Goal: Information Seeking & Learning: Learn about a topic

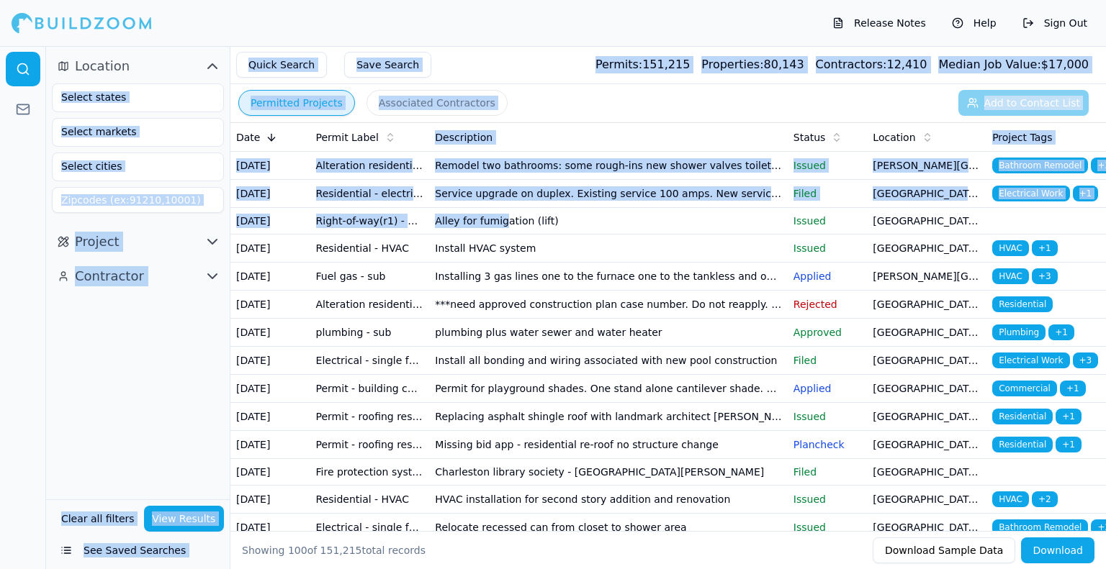
drag, startPoint x: 0, startPoint y: 0, endPoint x: 168, endPoint y: 103, distance: 196.8
click at [168, 103] on div "Location Project Contractor Clear all filters View Results See Saved Searches Q…" at bounding box center [576, 330] width 1060 height 569
click at [168, 103] on input "text" at bounding box center [129, 97] width 153 height 26
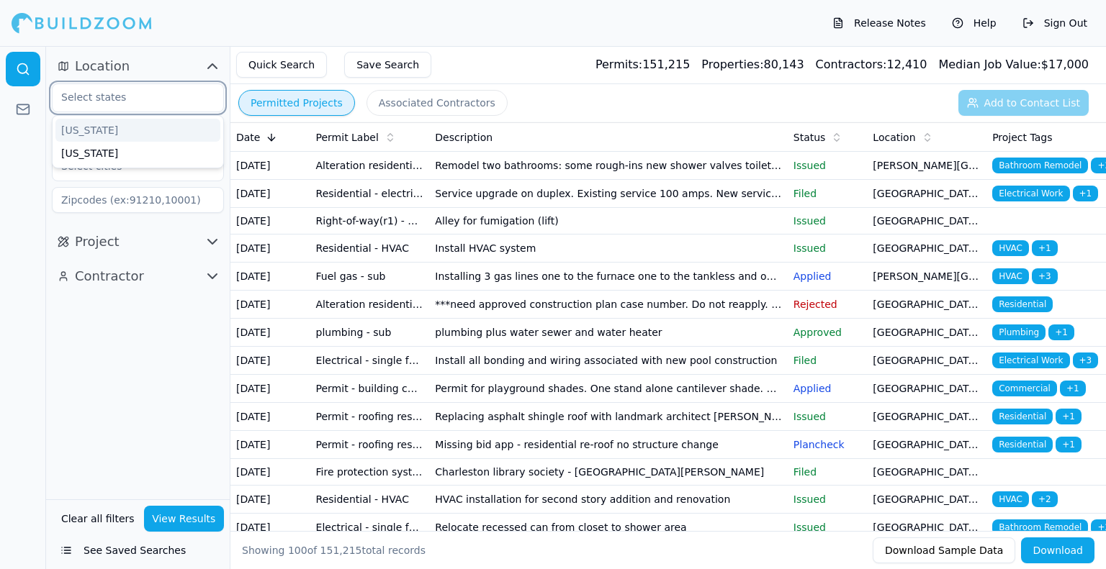
click at [139, 132] on div "[US_STATE]" at bounding box center [137, 130] width 165 height 23
click at [32, 166] on div at bounding box center [23, 307] width 46 height 523
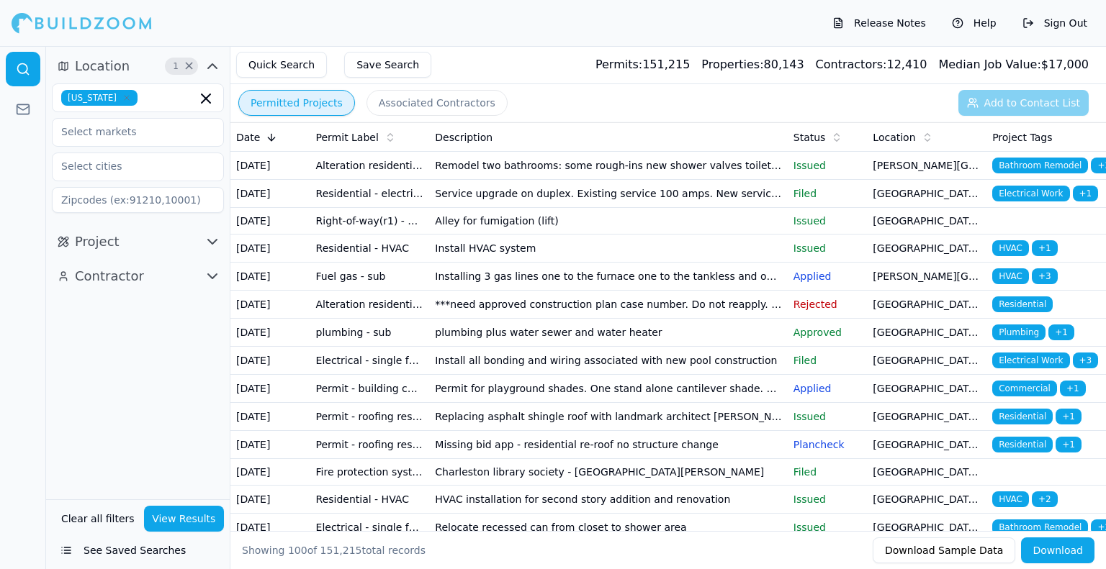
click at [207, 277] on icon "button" at bounding box center [212, 276] width 17 height 17
click at [204, 248] on icon "button" at bounding box center [212, 241] width 17 height 17
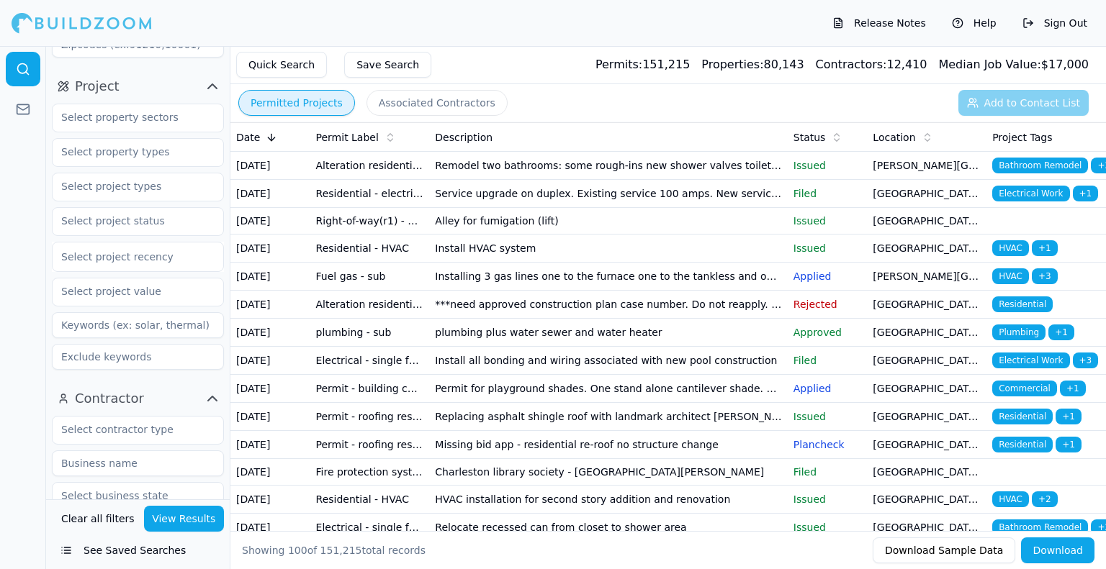
scroll to position [274, 0]
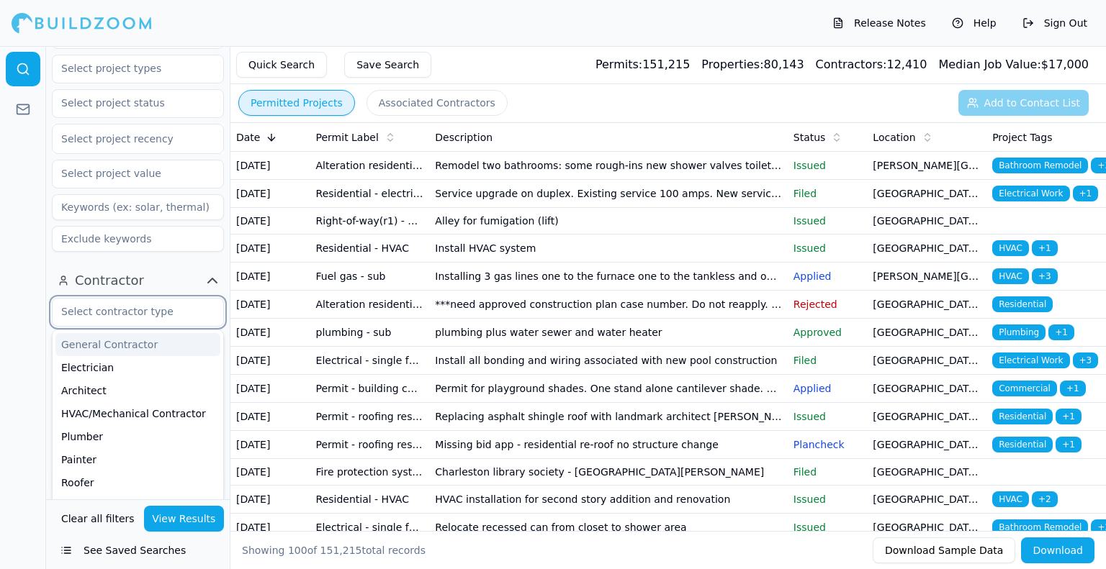
click at [147, 313] on input "text" at bounding box center [129, 312] width 153 height 26
click at [139, 348] on div "General Contractor" at bounding box center [137, 344] width 165 height 23
click at [206, 315] on icon "button" at bounding box center [205, 313] width 17 height 17
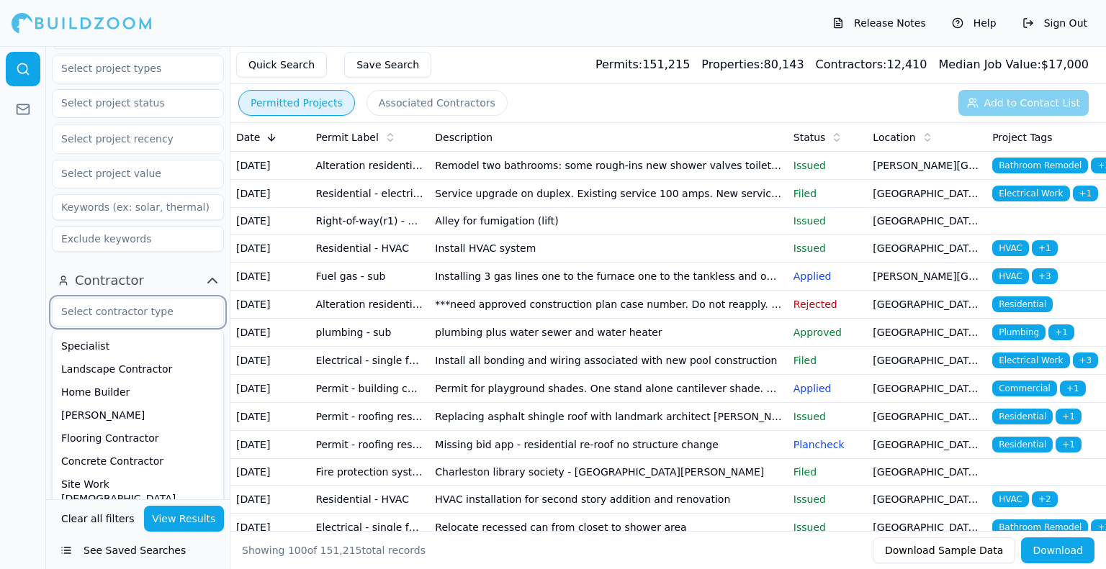
scroll to position [187, 0]
click at [117, 390] on div "Home Builder" at bounding box center [137, 388] width 165 height 23
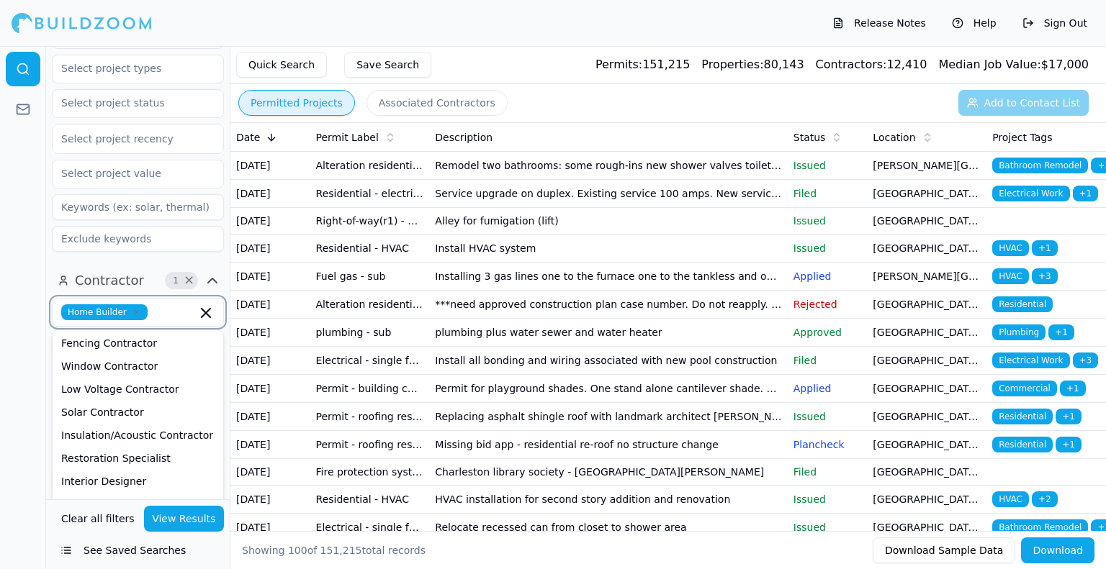
scroll to position [547, 0]
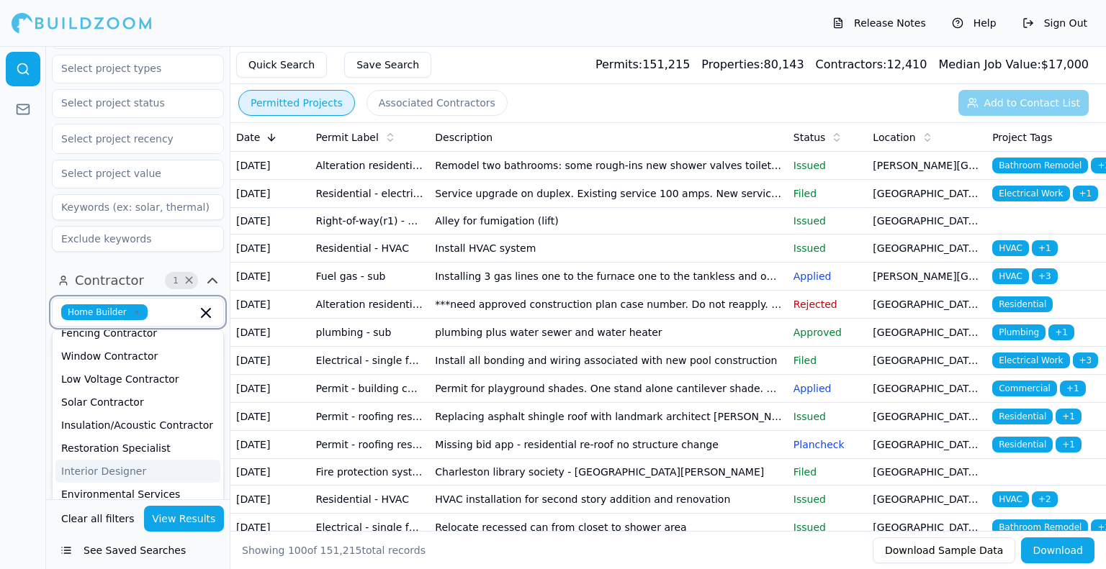
click at [111, 460] on div "Interior Designer" at bounding box center [137, 471] width 165 height 23
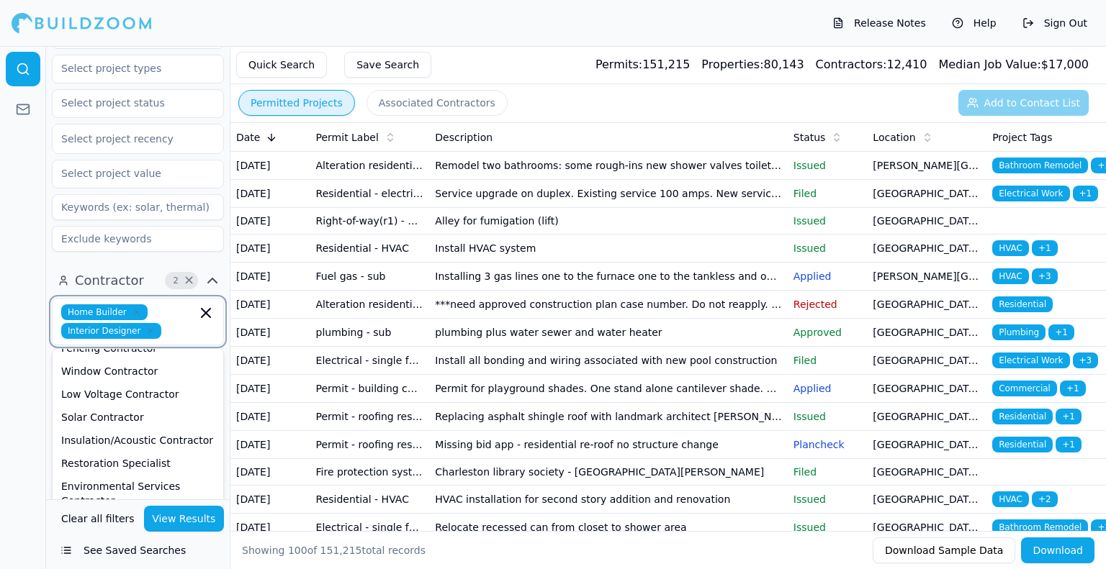
click at [115, 513] on div "Building Designer" at bounding box center [137, 524] width 165 height 23
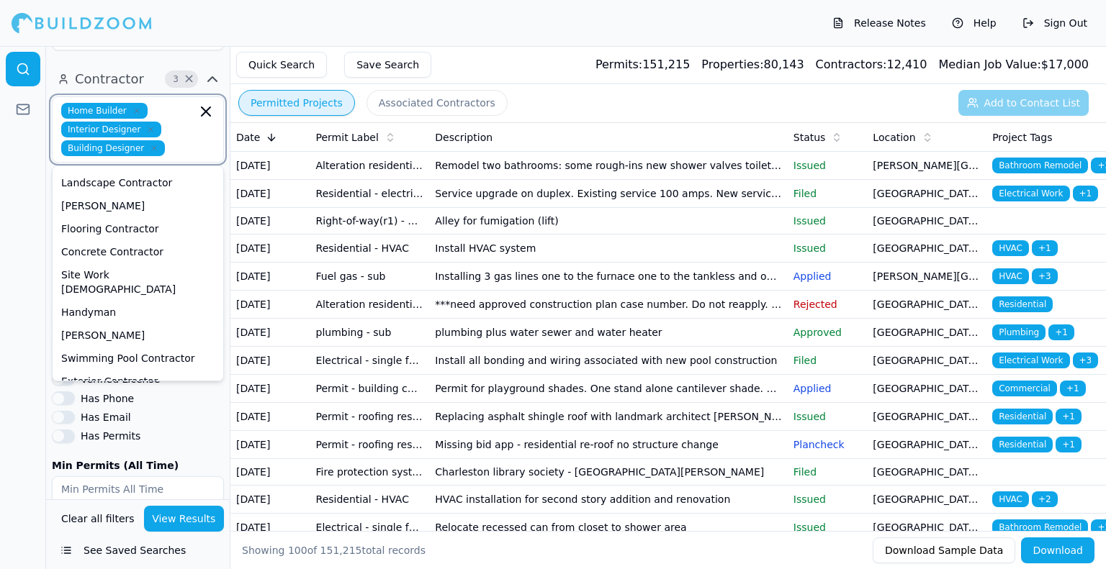
scroll to position [204, 0]
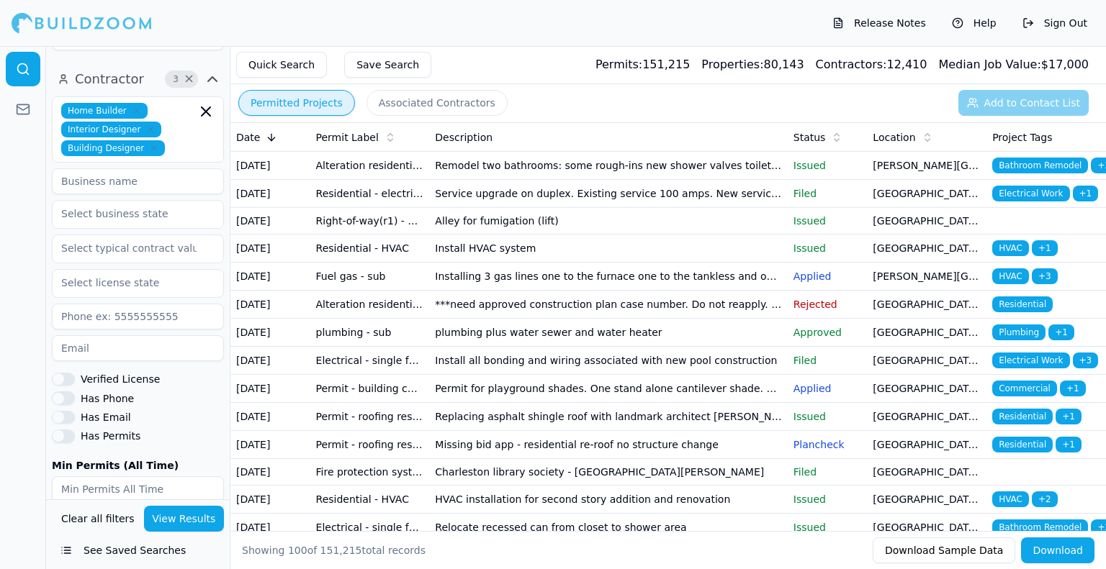
click at [4, 253] on div at bounding box center [23, 307] width 46 height 523
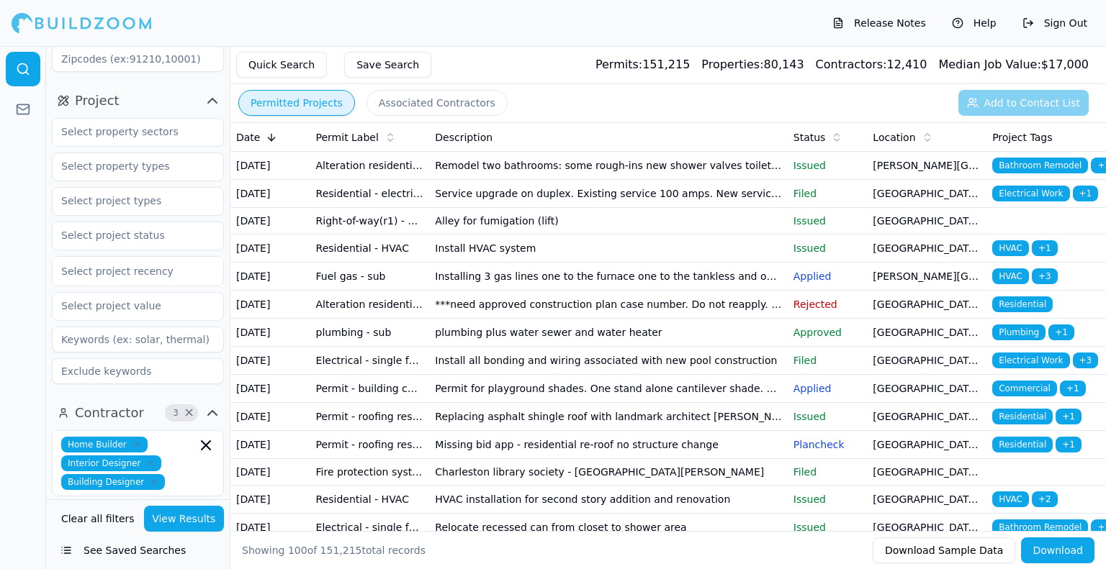
scroll to position [0, 0]
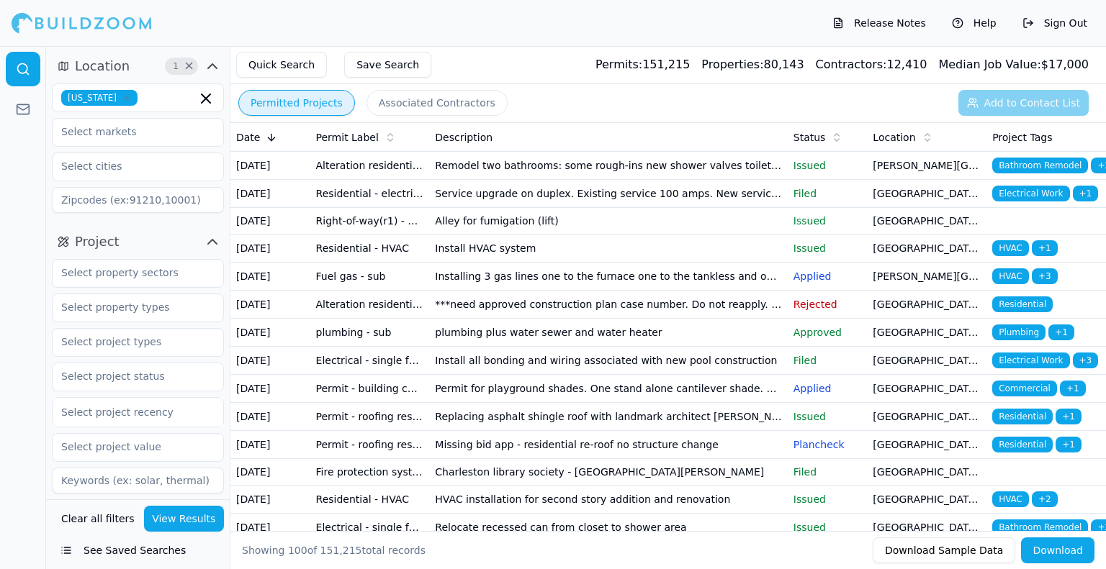
click at [93, 98] on span "[US_STATE]" at bounding box center [99, 98] width 76 height 16
click at [27, 165] on div at bounding box center [23, 307] width 46 height 523
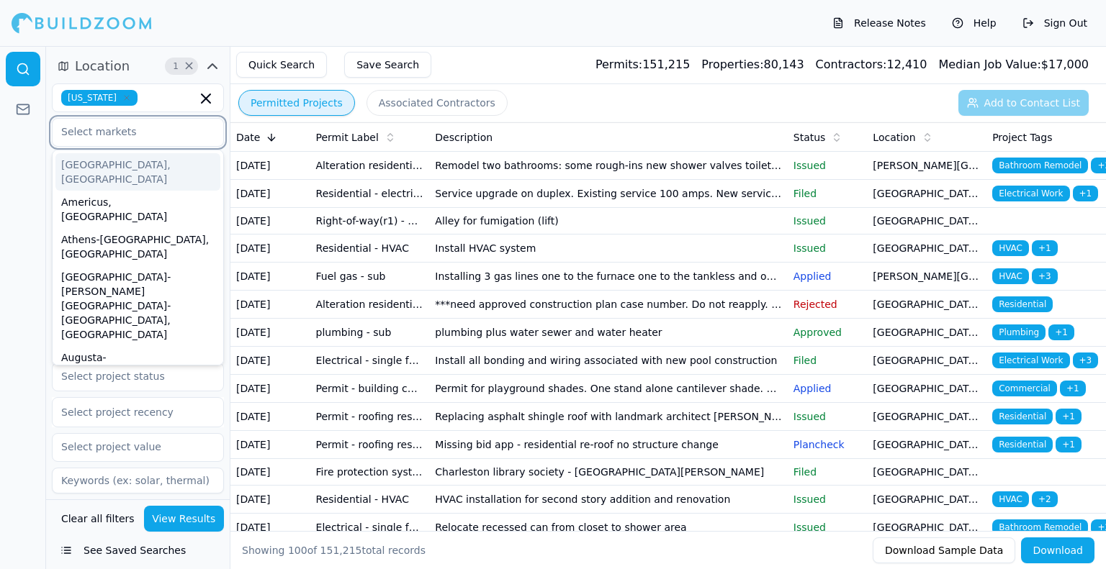
click at [85, 138] on input "text" at bounding box center [129, 132] width 153 height 26
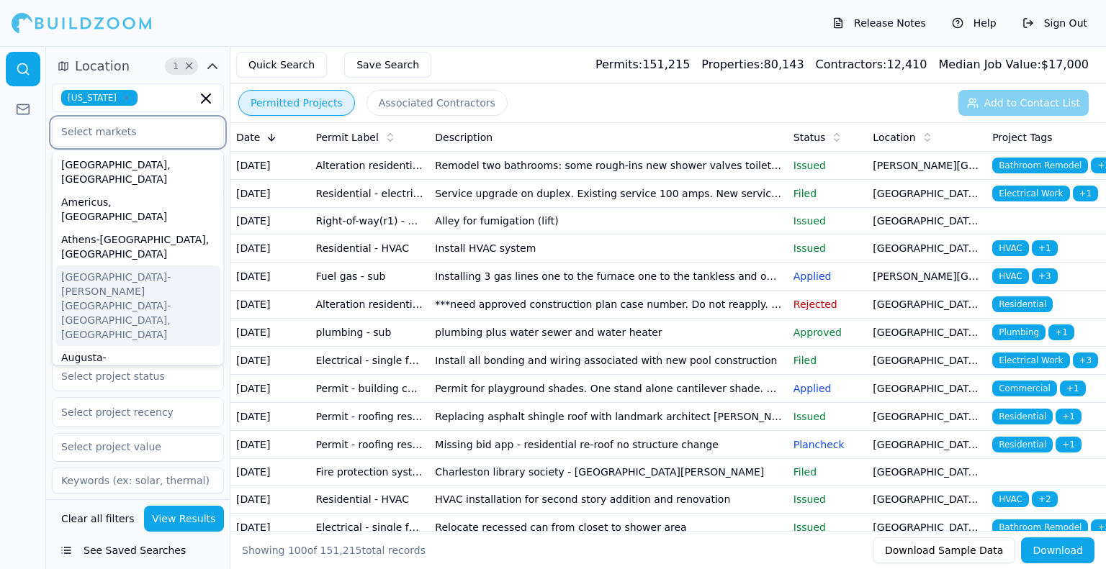
scroll to position [16, 0]
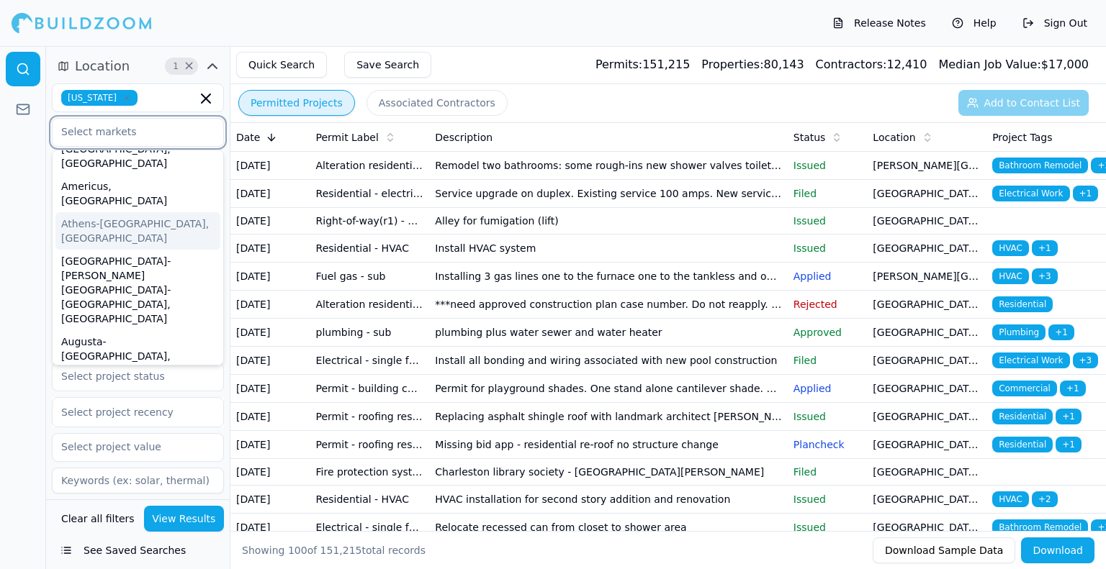
click at [91, 212] on div "Athens-[GEOGRAPHIC_DATA], [GEOGRAPHIC_DATA]" at bounding box center [137, 230] width 165 height 37
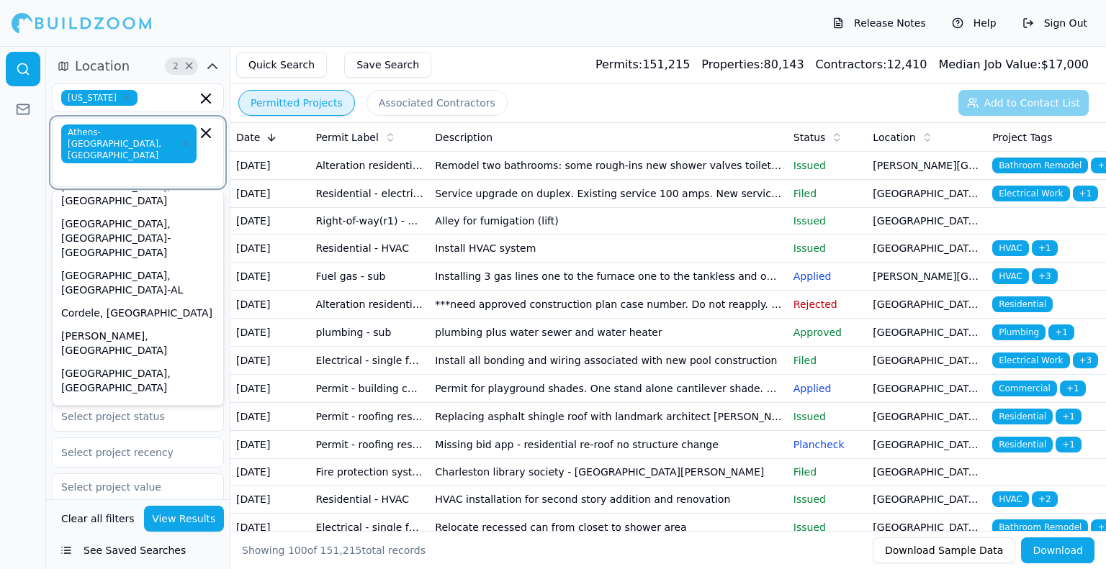
scroll to position [354, 0]
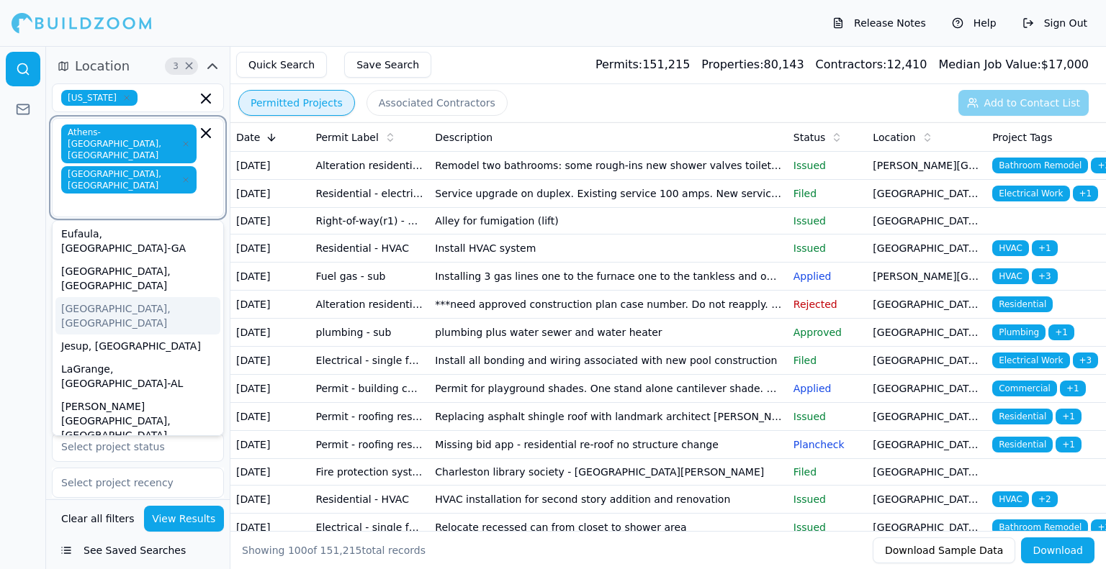
scroll to position [649, 0]
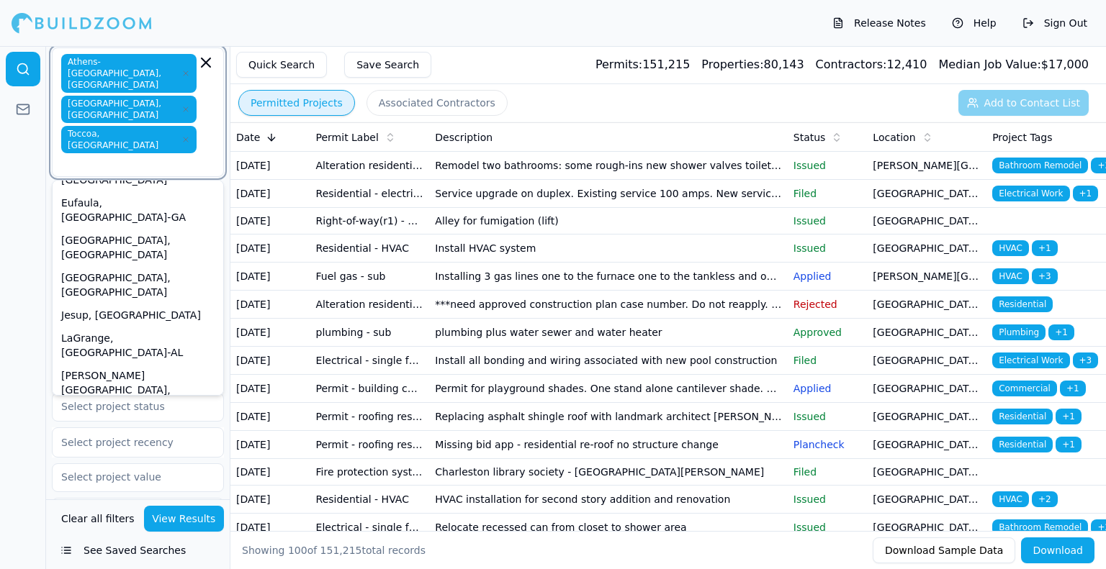
scroll to position [65, 0]
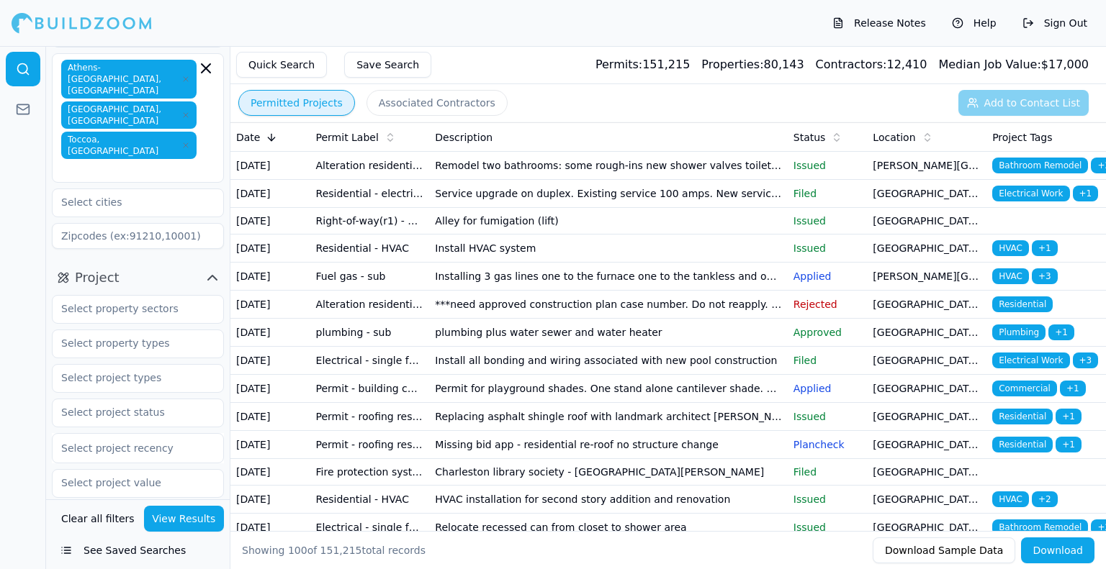
click at [187, 513] on button "View Results" at bounding box center [184, 519] width 81 height 26
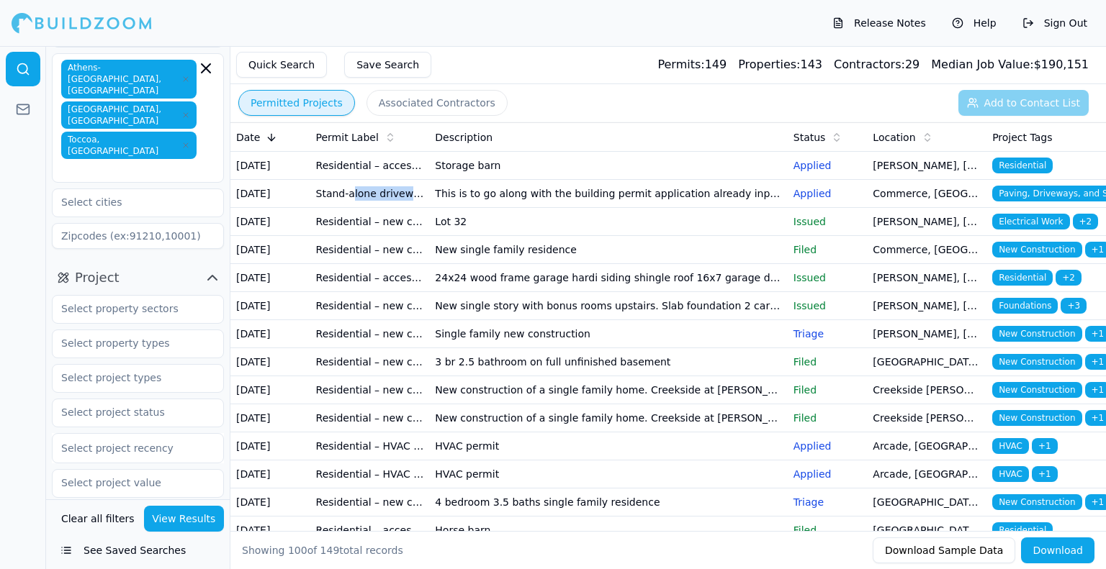
drag, startPoint x: 348, startPoint y: 212, endPoint x: 399, endPoint y: 217, distance: 50.7
click at [399, 208] on td "Stand-alone driveway permit" at bounding box center [370, 194] width 120 height 28
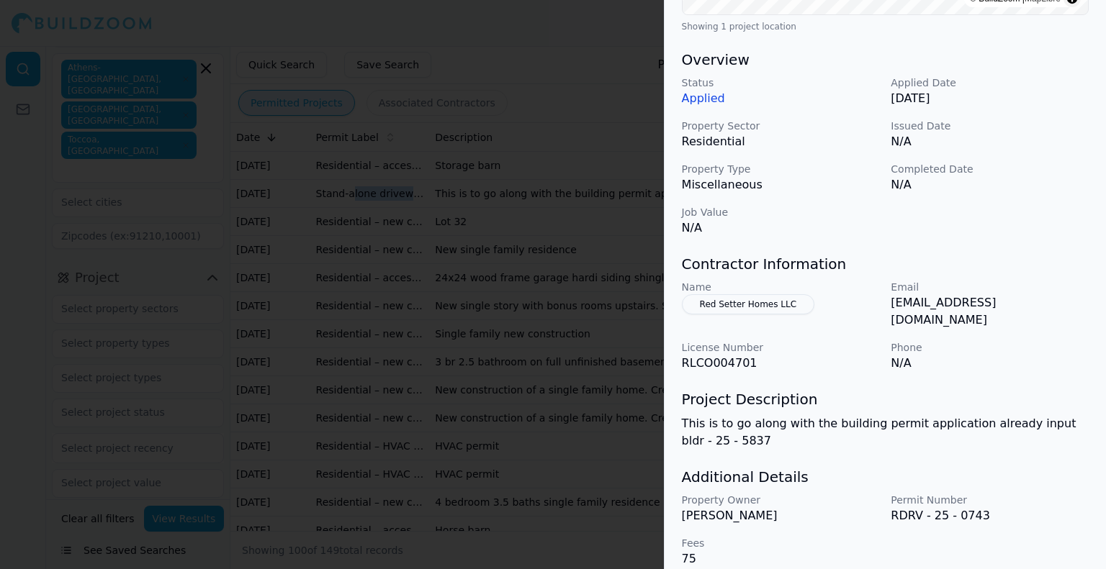
scroll to position [403, 0]
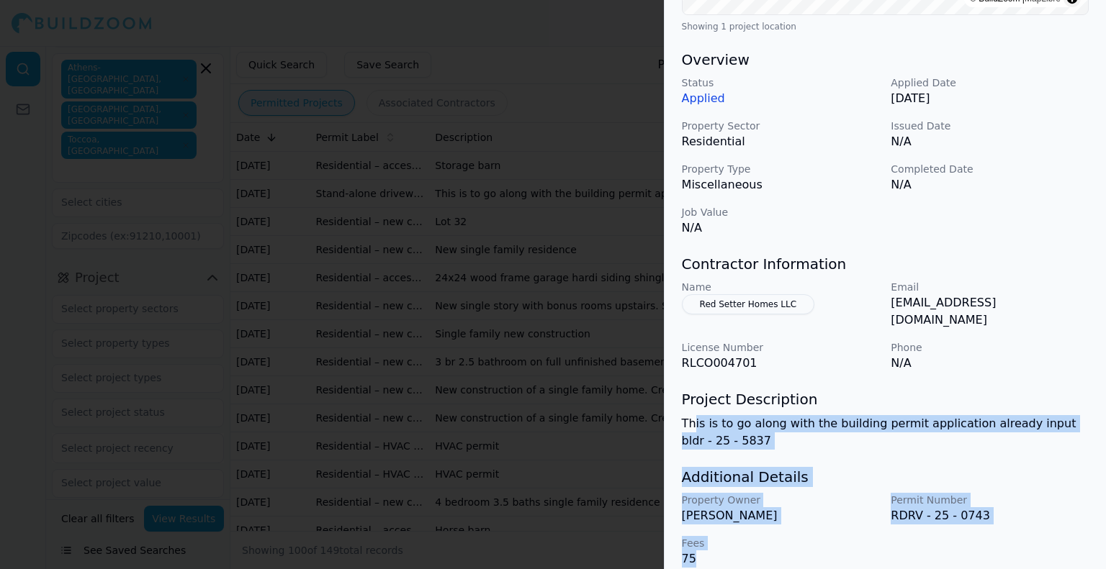
drag, startPoint x: 725, startPoint y: 539, endPoint x: 692, endPoint y: 397, distance: 146.3
click at [692, 397] on div "Paving, Driveways, and Sidewalks Residential Project Location © BuildZoom | Map…" at bounding box center [884, 122] width 441 height 926
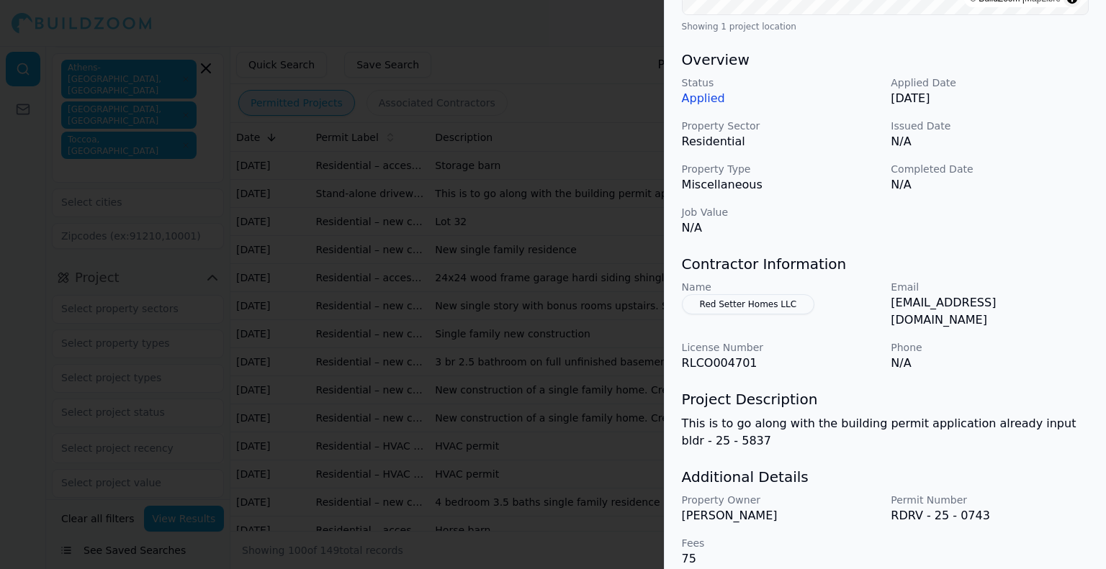
click at [682, 397] on div "Project Description This is to go along with the building permit application al…" at bounding box center [885, 419] width 407 height 60
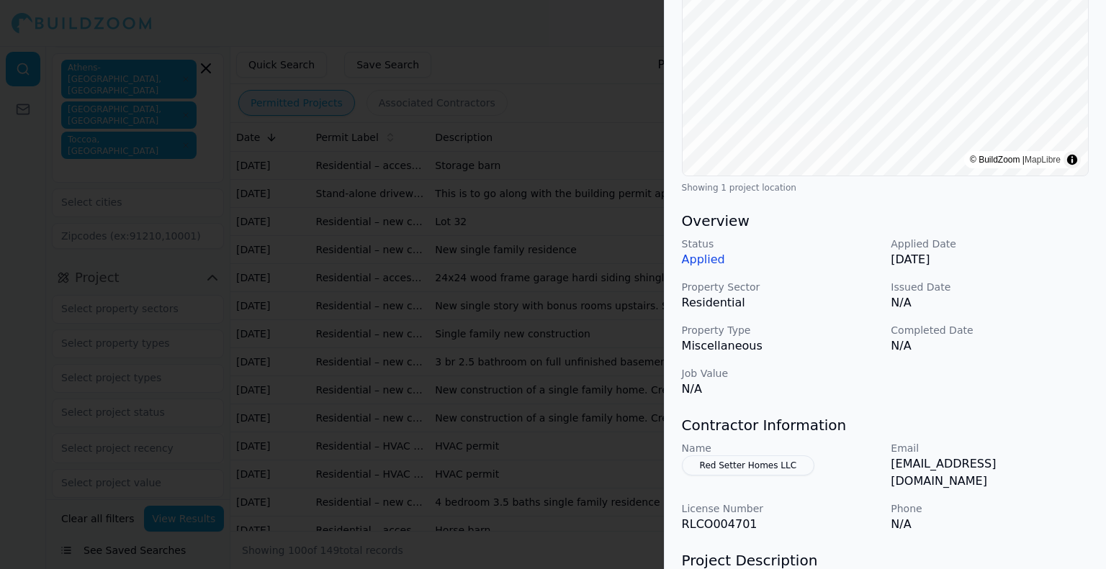
scroll to position [242, 0]
click at [482, 318] on div at bounding box center [553, 284] width 1106 height 569
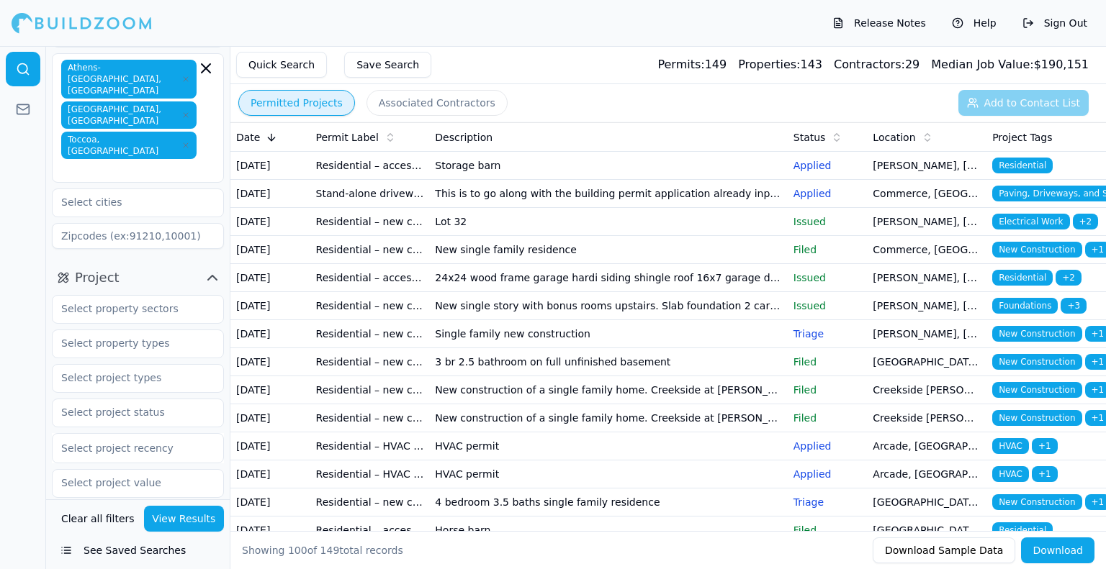
click at [285, 135] on div "Date" at bounding box center [270, 137] width 68 height 14
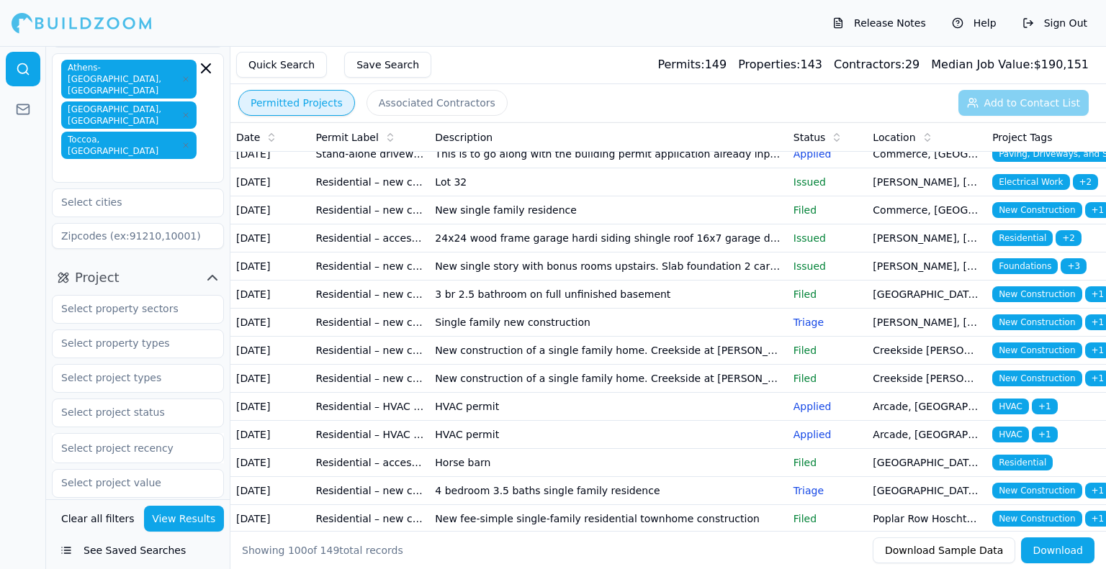
scroll to position [39, 0]
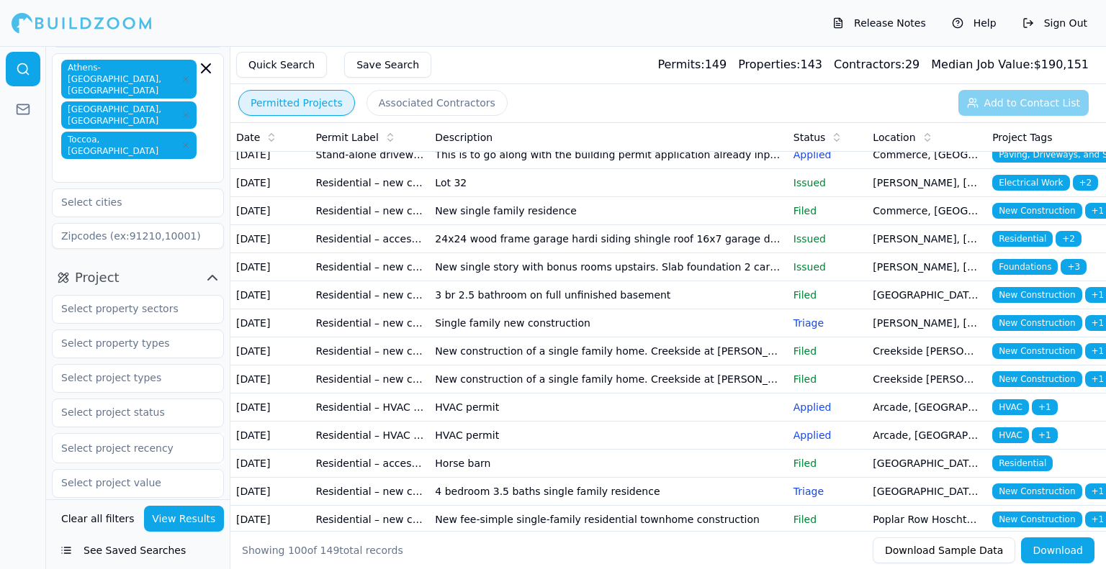
click at [609, 310] on td "3 br 2.5 bathroom on full unfinished basement" at bounding box center [608, 295] width 358 height 28
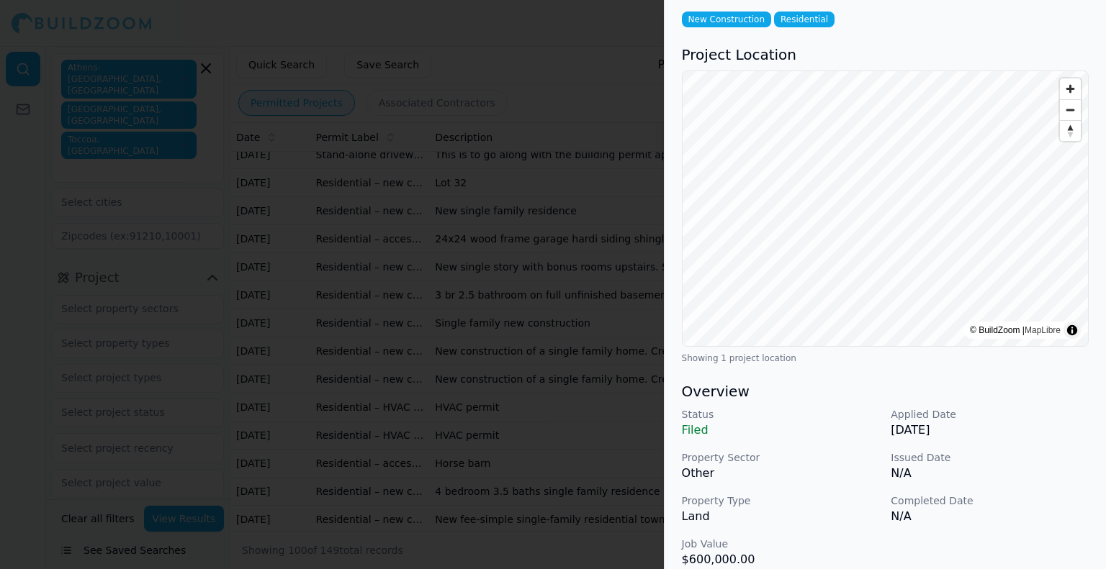
scroll to position [71, 0]
drag, startPoint x: 793, startPoint y: 355, endPoint x: 668, endPoint y: 356, distance: 124.5
click at [668, 356] on div "New Construction Residential Project Location © BuildZoom | MapLibre Showing 1 …" at bounding box center [884, 439] width 441 height 894
click at [685, 359] on div "Showing 1 project location" at bounding box center [885, 359] width 407 height 12
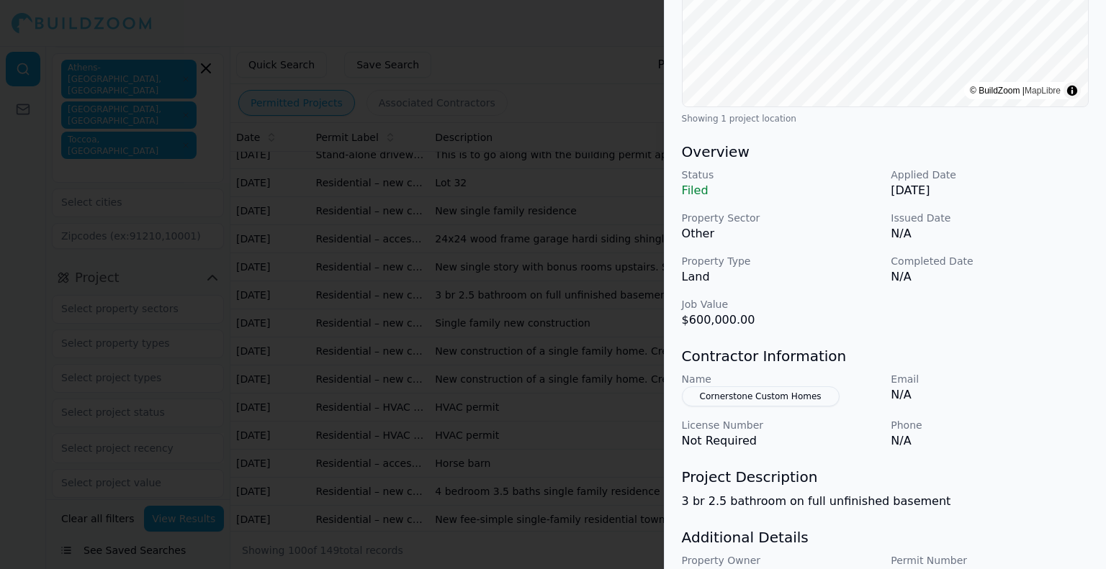
scroll to position [386, 0]
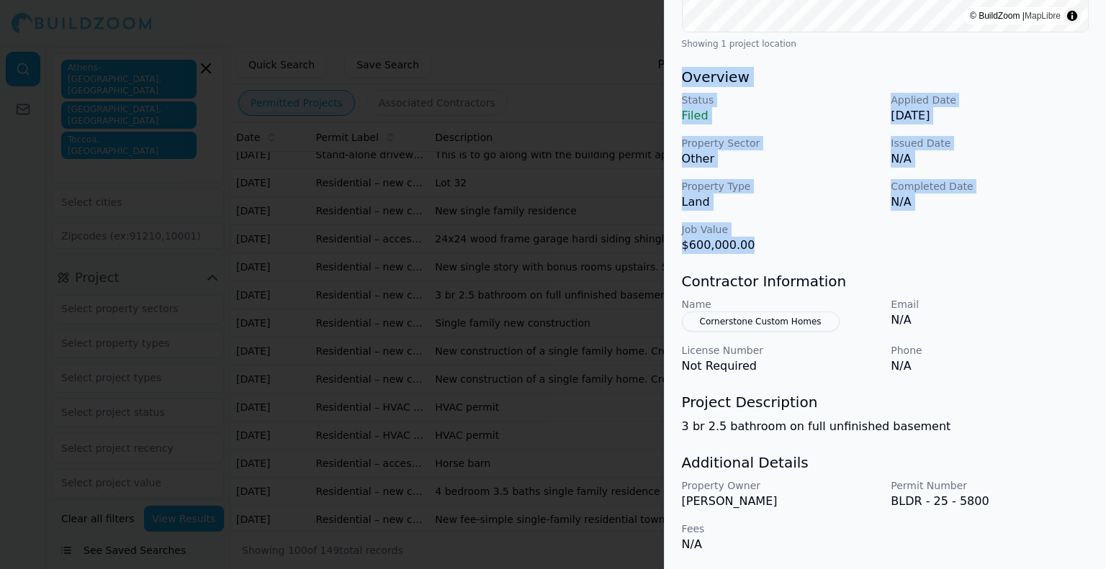
drag, startPoint x: 759, startPoint y: 251, endPoint x: 678, endPoint y: 76, distance: 192.9
click at [678, 76] on div "New Construction Residential Project Location © BuildZoom | MapLibre Showing 1 …" at bounding box center [884, 124] width 441 height 894
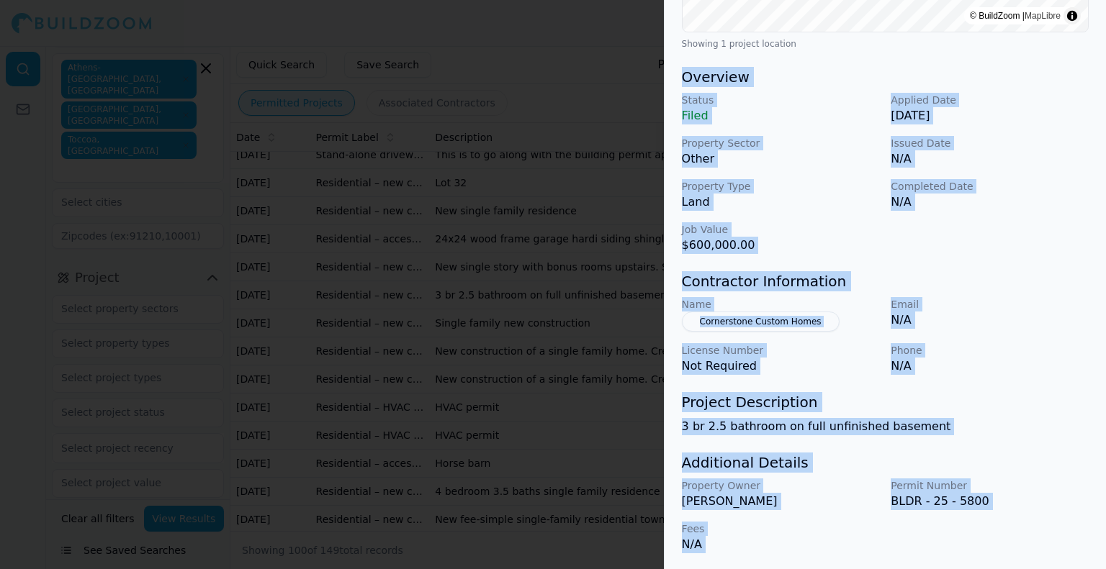
drag, startPoint x: 678, startPoint y: 76, endPoint x: 878, endPoint y: 555, distance: 519.3
click at [878, 555] on div "New Construction Residential Project Location © BuildZoom | MapLibre Showing 1 …" at bounding box center [884, 124] width 441 height 894
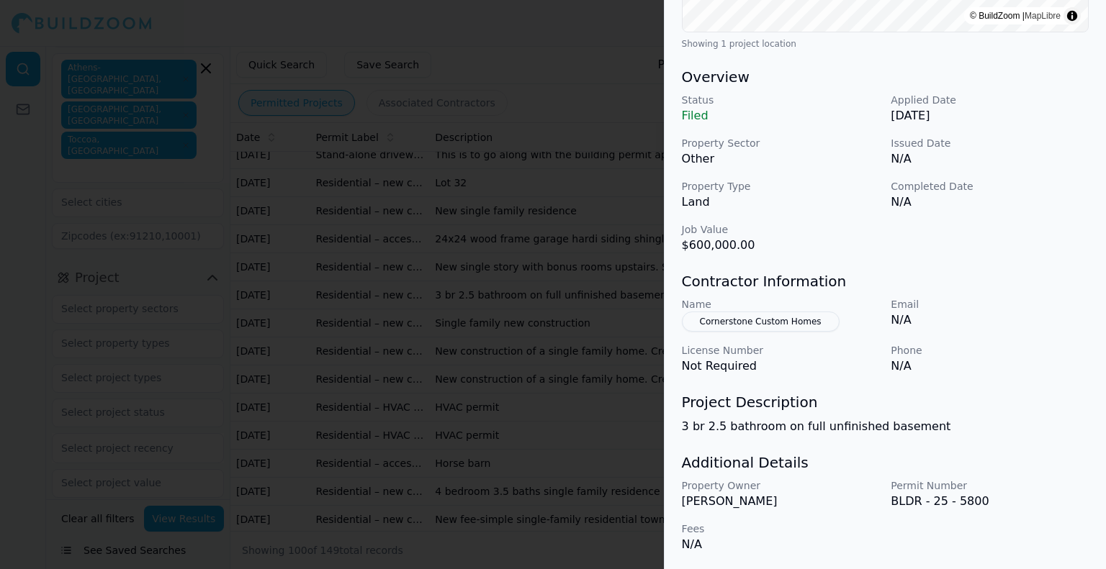
click at [852, 454] on h3 "Additional Details" at bounding box center [885, 463] width 407 height 20
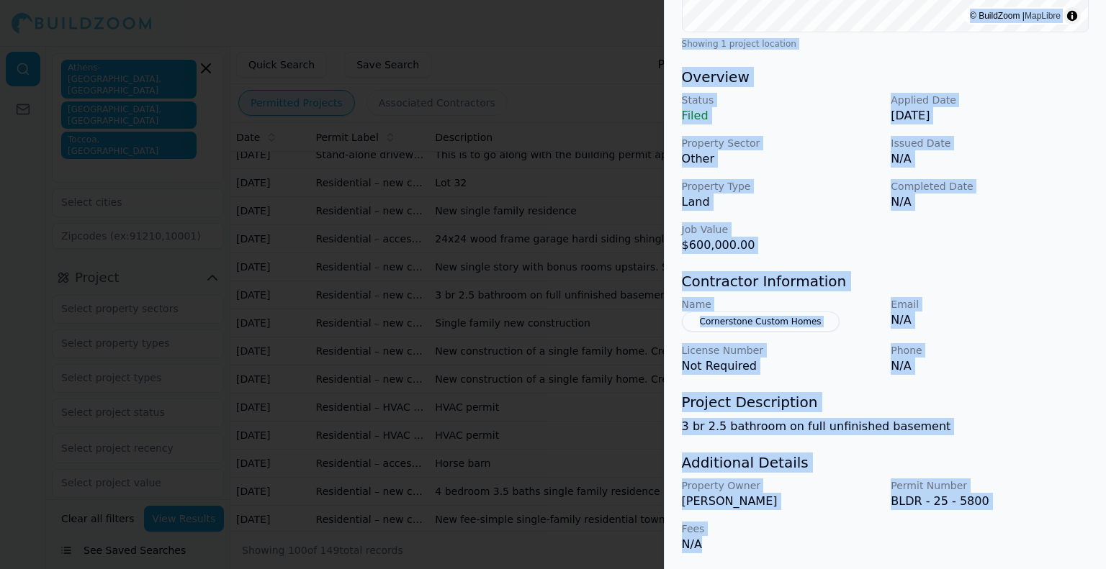
drag, startPoint x: 684, startPoint y: 27, endPoint x: 861, endPoint y: 557, distance: 558.7
click at [861, 557] on div "[STREET_ADDRESS] New Construction Residential Project Location © BuildZoom | Ma…" at bounding box center [884, 92] width 441 height 957
click at [861, 557] on div "New Construction Residential Project Location © BuildZoom | MapLibre Showing 1 …" at bounding box center [884, 124] width 441 height 894
